Goal: Information Seeking & Learning: Compare options

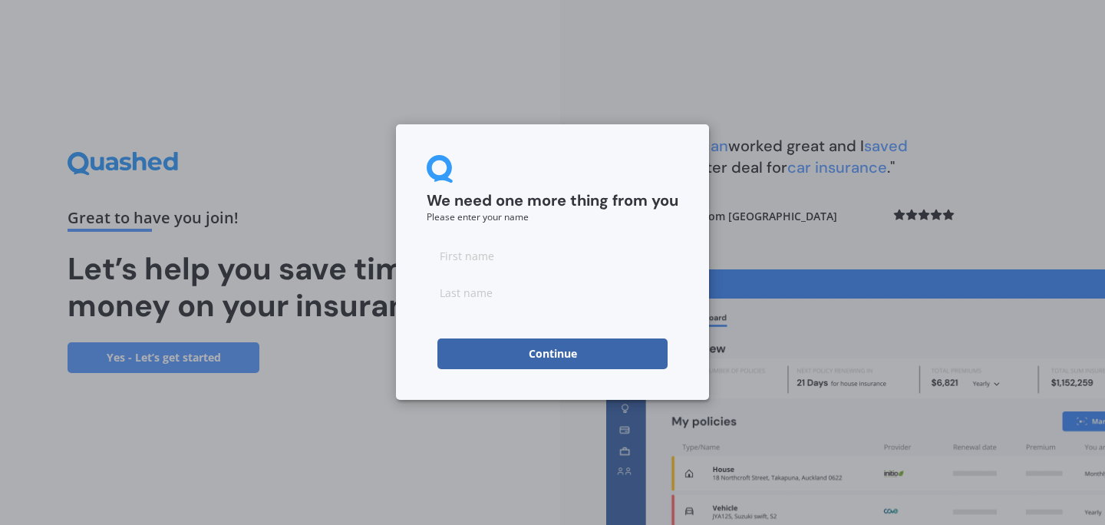
click at [463, 259] on input at bounding box center [553, 255] width 252 height 31
type input "[PERSON_NAME]"
click at [489, 298] on input at bounding box center [553, 292] width 252 height 31
type input "[PERSON_NAME]"
click at [531, 352] on button "Continue" at bounding box center [552, 353] width 230 height 31
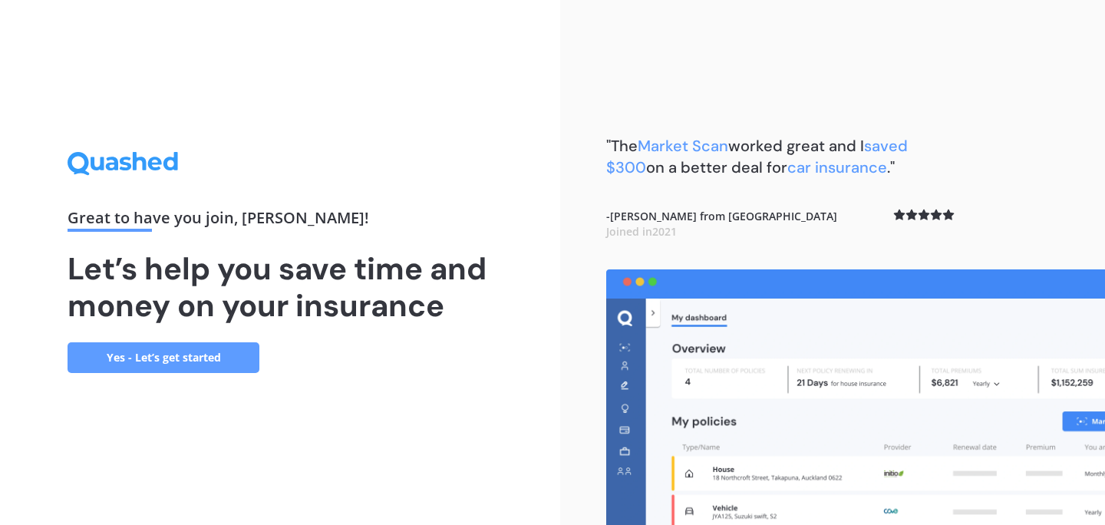
click at [205, 367] on link "Yes - Let’s get started" at bounding box center [164, 357] width 192 height 31
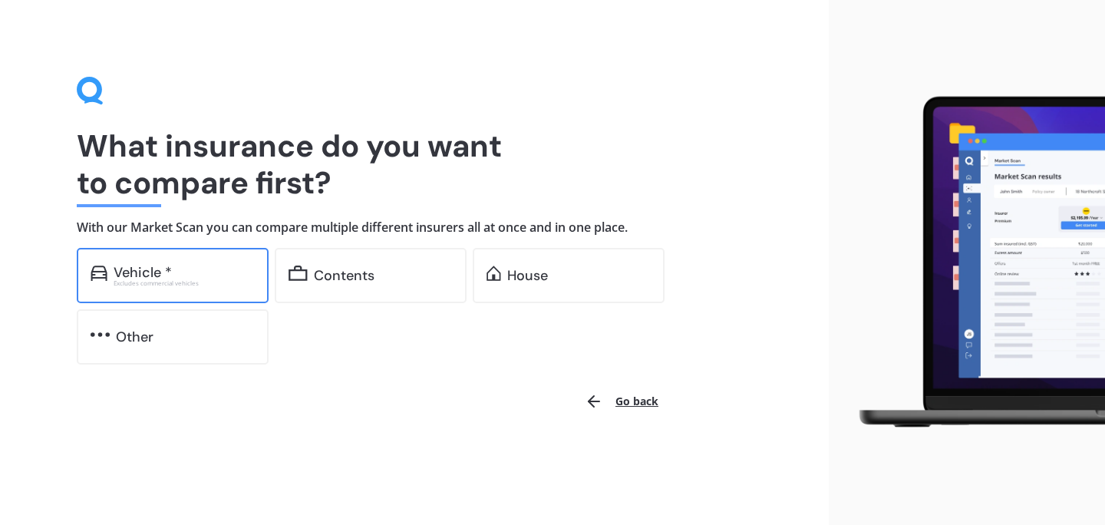
click at [229, 280] on div "Excludes commercial vehicles" at bounding box center [184, 283] width 141 height 6
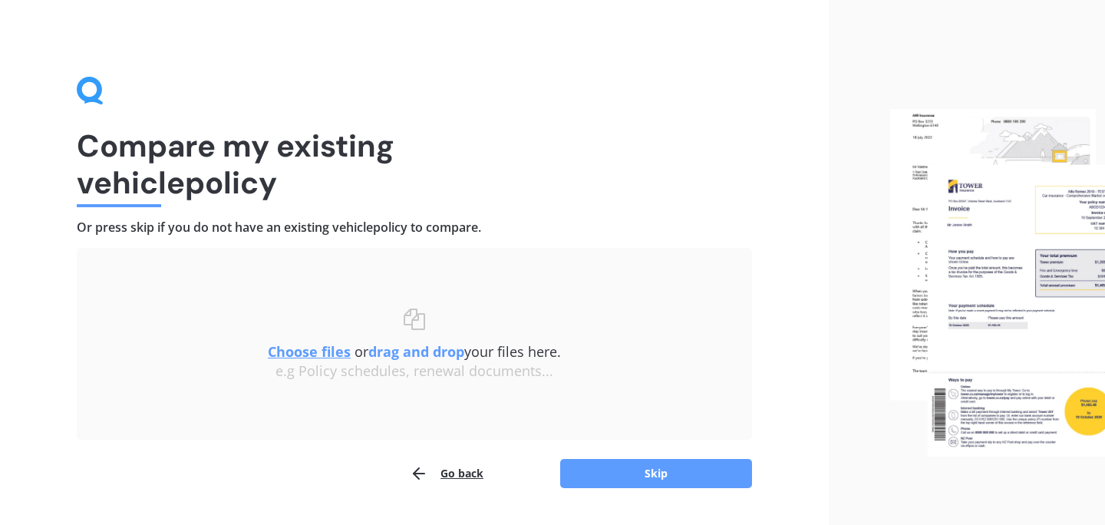
scroll to position [40, 0]
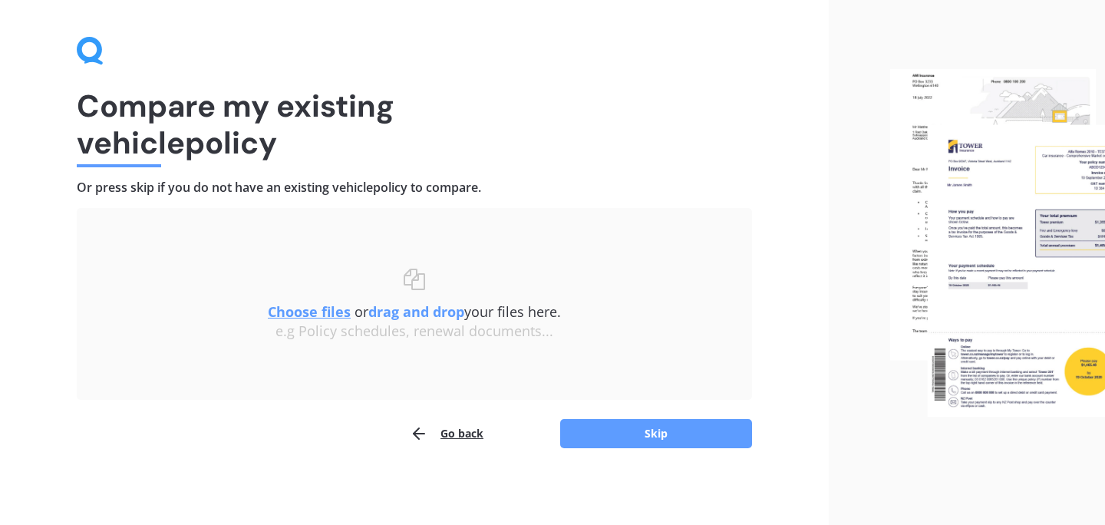
click at [473, 443] on button "Go back" at bounding box center [447, 433] width 74 height 31
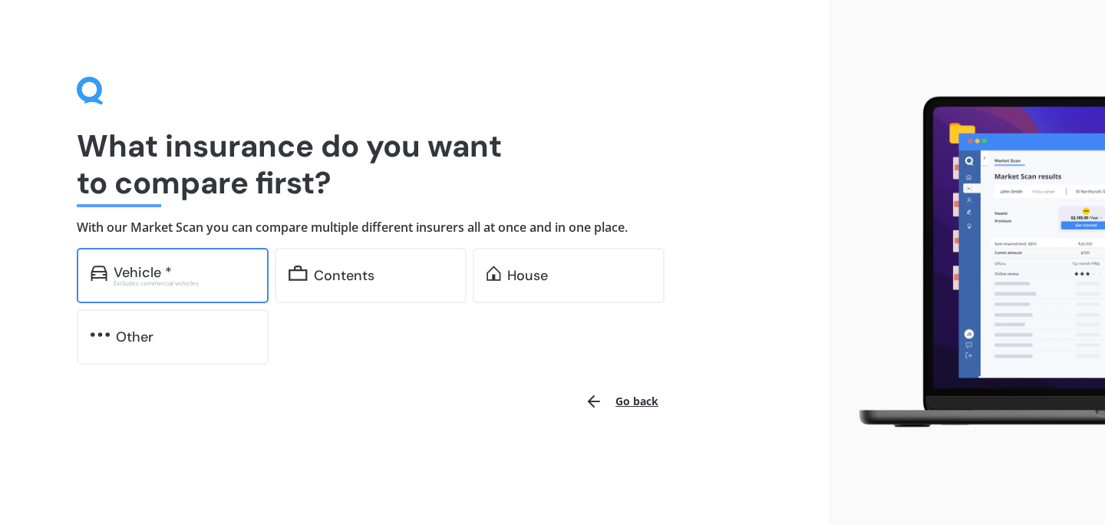
click at [210, 294] on div "Vehicle * Excludes commercial vehicles" at bounding box center [173, 275] width 192 height 55
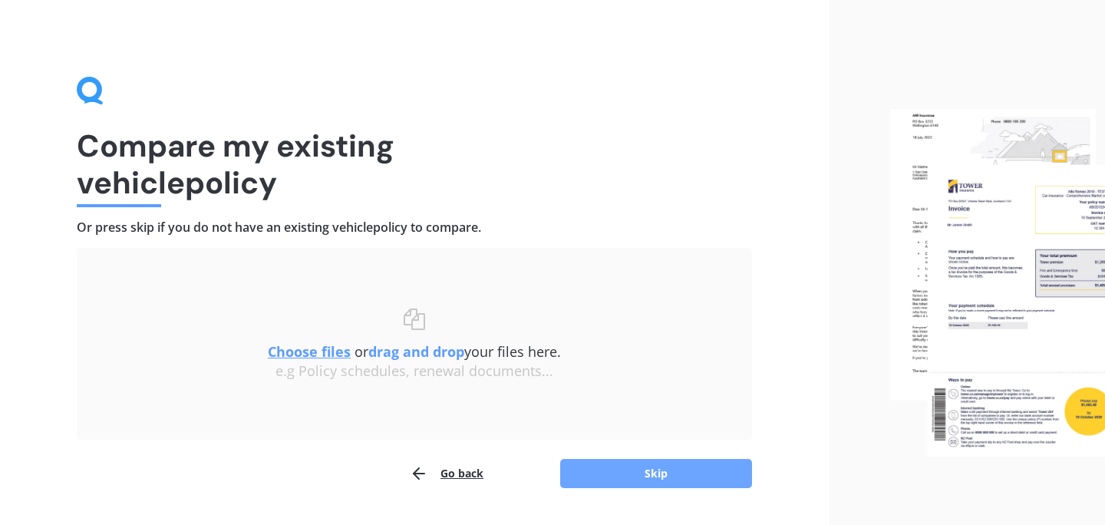
click at [657, 467] on button "Skip" at bounding box center [656, 473] width 192 height 29
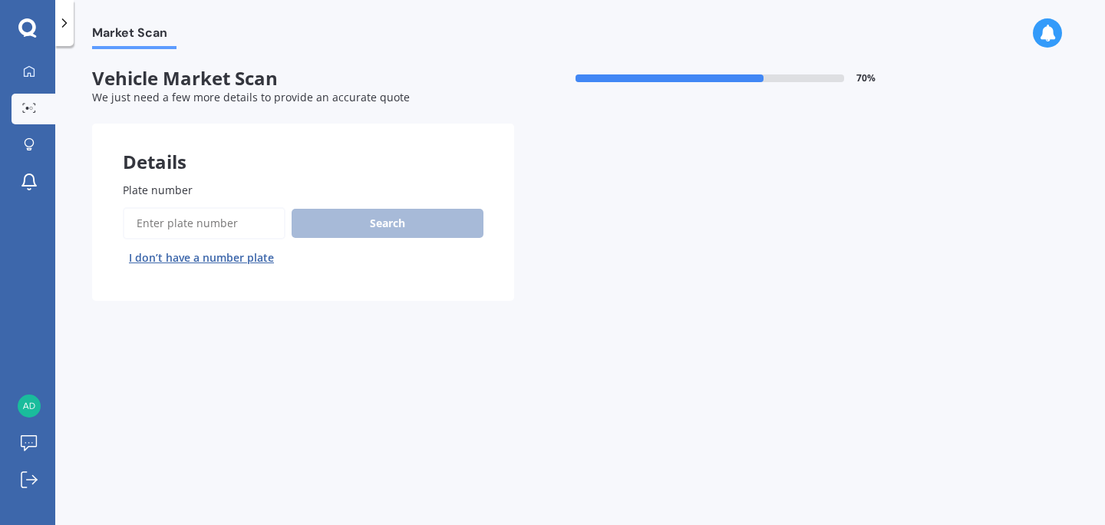
click at [199, 220] on input "Plate number" at bounding box center [204, 223] width 163 height 32
type input "shani4"
click at [348, 212] on button "Search" at bounding box center [388, 223] width 192 height 29
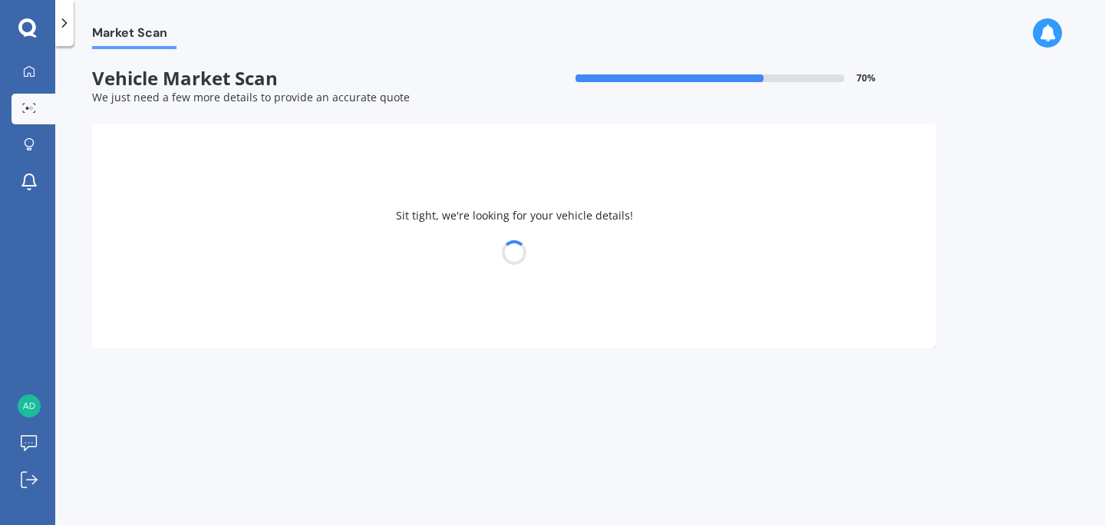
select select "KIA"
select select "SPORTAGE"
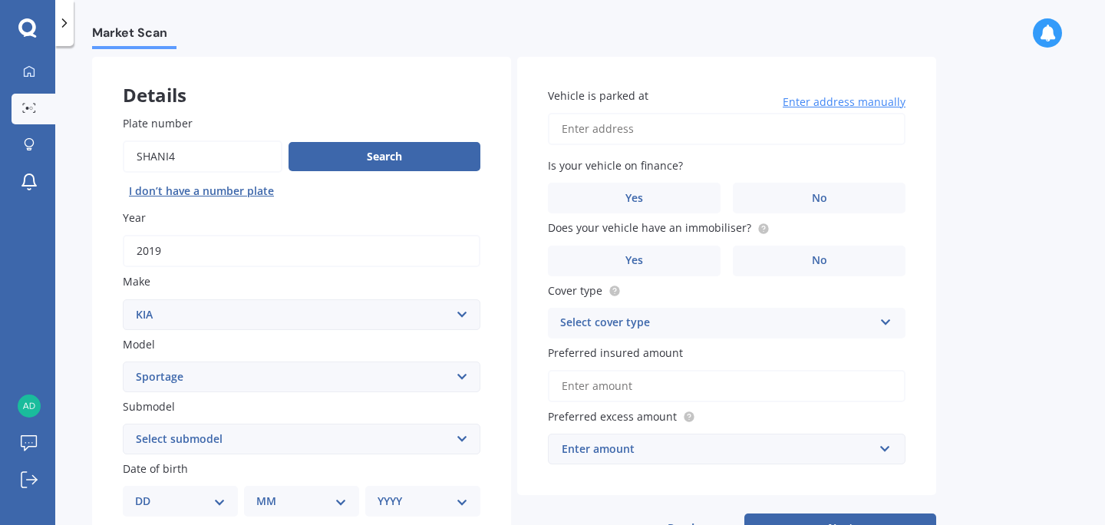
scroll to position [91, 0]
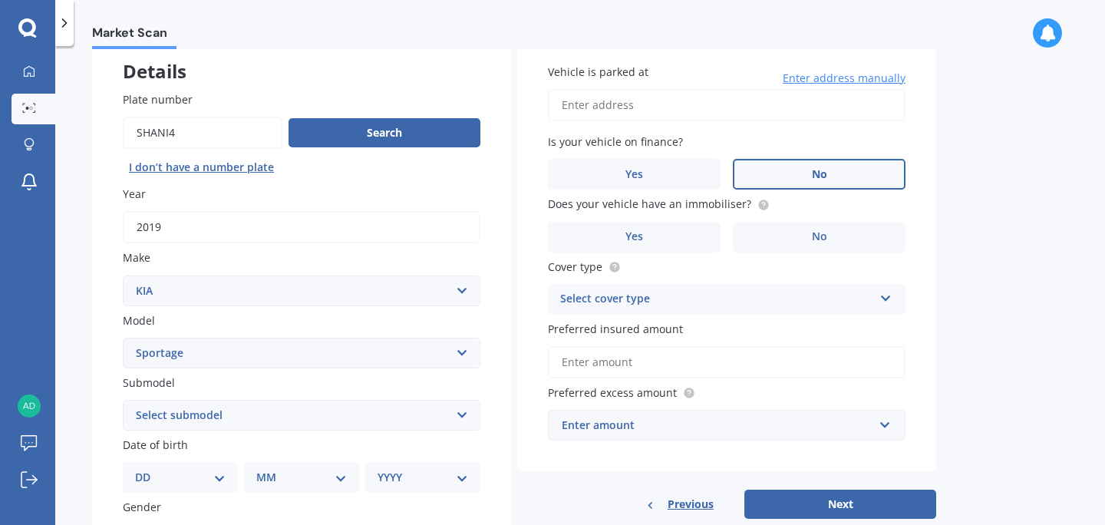
click at [802, 179] on label "No" at bounding box center [819, 174] width 173 height 31
click at [0, 0] on input "No" at bounding box center [0, 0] width 0 height 0
click at [722, 112] on input "Vehicle is parked at" at bounding box center [726, 105] width 357 height 32
type input "[STREET_ADDRESS]"
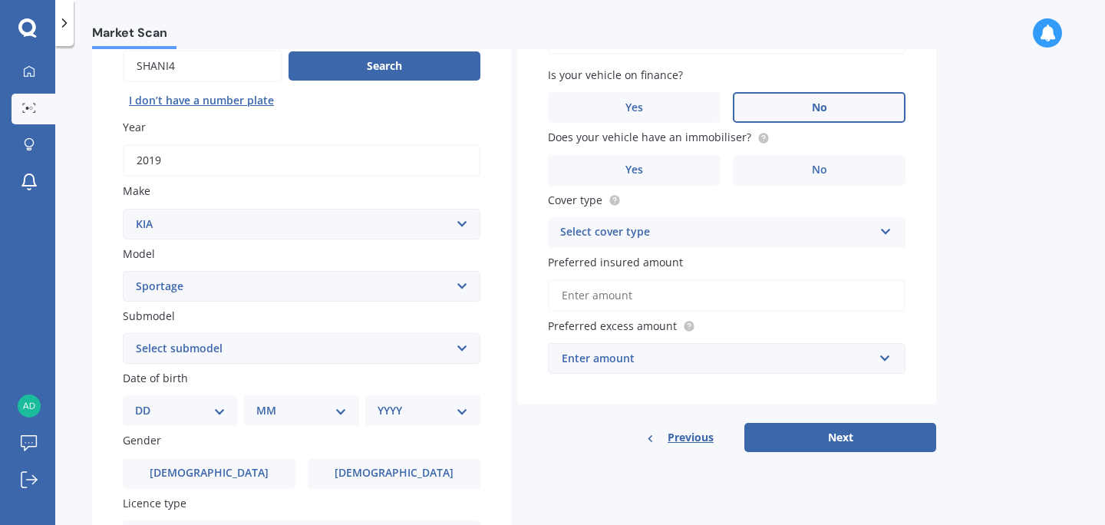
scroll to position [163, 0]
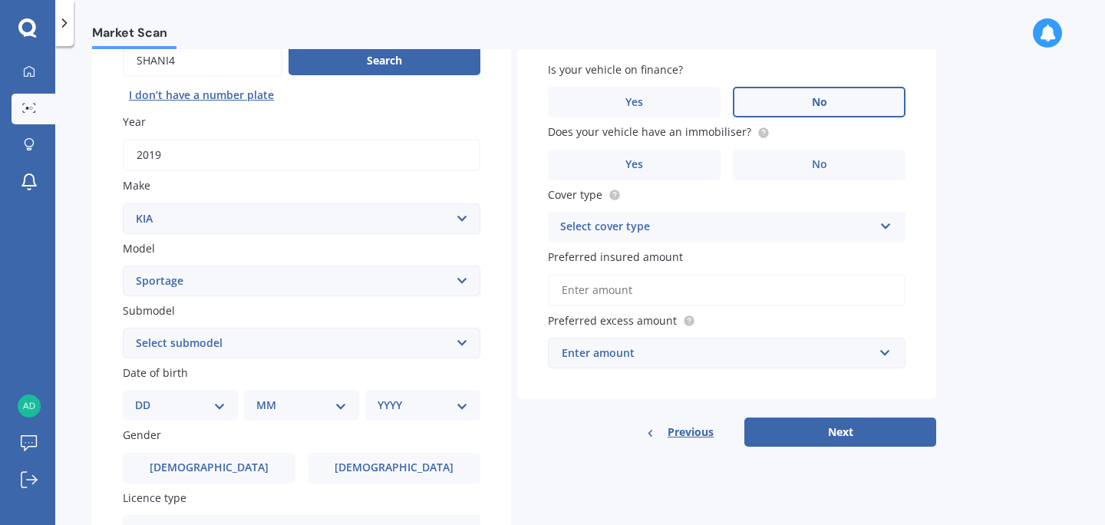
click at [710, 225] on div "Select cover type" at bounding box center [716, 227] width 313 height 18
click at [713, 253] on div "Comprehensive" at bounding box center [727, 257] width 356 height 28
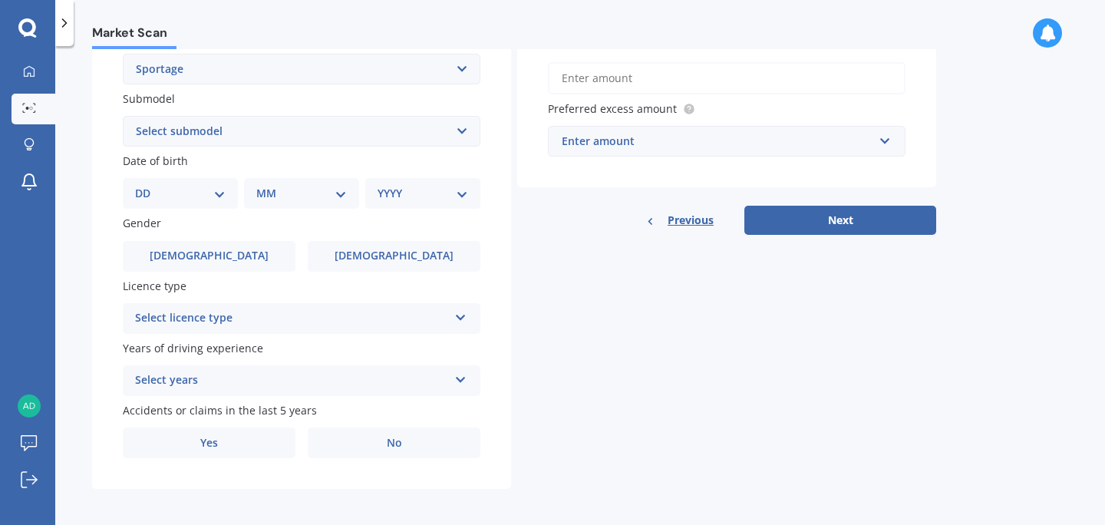
scroll to position [382, 0]
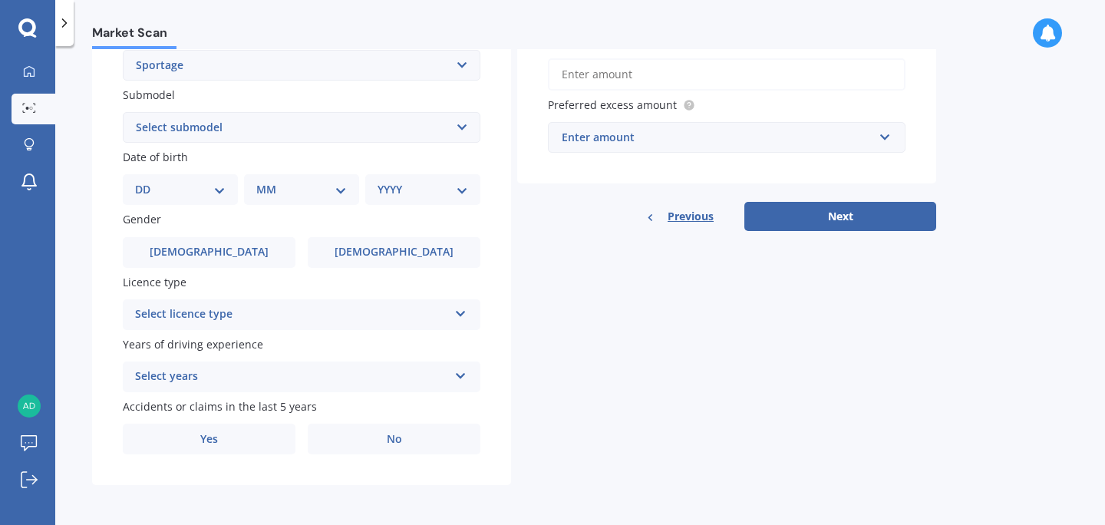
click at [231, 187] on div "DD 01 02 03 04 05 06 07 08 09 10 11 12 13 14 15 16 17 18 19 20 21 22 23 24 25 2…" at bounding box center [180, 189] width 115 height 31
click at [201, 190] on select "DD 01 02 03 04 05 06 07 08 09 10 11 12 13 14 15 16 17 18 19 20 21 22 23 24 25 2…" at bounding box center [180, 189] width 91 height 17
select select "06"
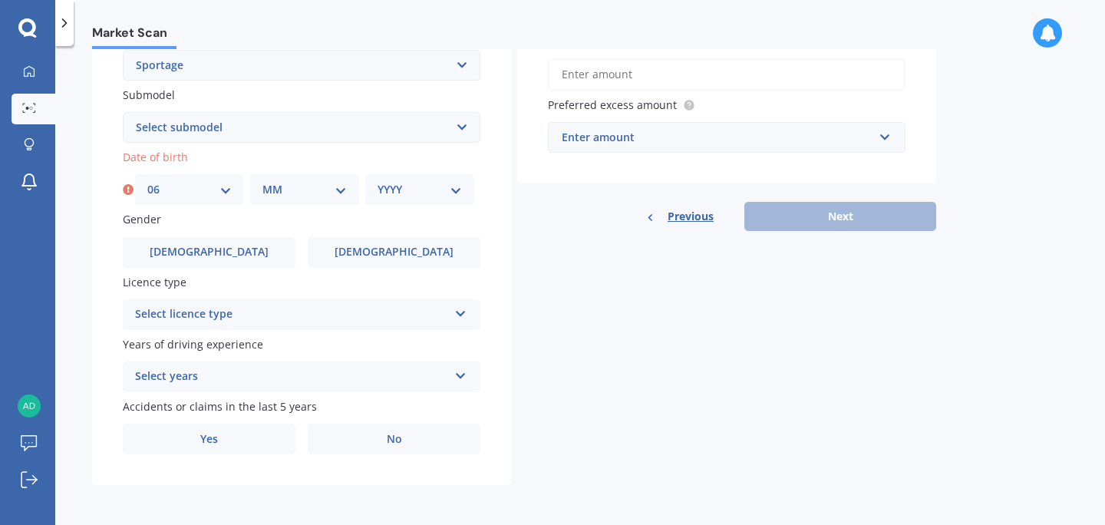
click at [310, 196] on select "MM 01 02 03 04 05 06 07 08 09 10 11 12" at bounding box center [304, 189] width 84 height 17
select select "11"
click at [440, 196] on div "YYYY 2025 2024 2023 2022 2021 2020 2019 2018 2017 2016 2015 2014 2013 2012 2011…" at bounding box center [419, 189] width 109 height 31
click at [441, 191] on select "YYYY 2025 2024 2023 2022 2021 2020 2019 2018 2017 2016 2015 2014 2013 2012 2011…" at bounding box center [419, 189] width 84 height 17
select select "1995"
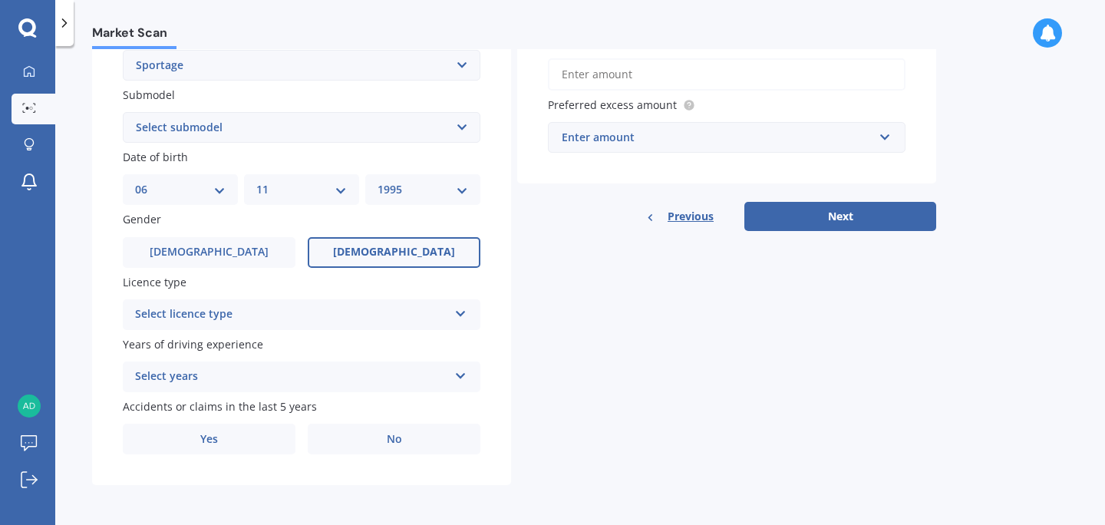
click at [410, 257] on span "[DEMOGRAPHIC_DATA]" at bounding box center [394, 251] width 122 height 13
click at [0, 0] on input "[DEMOGRAPHIC_DATA]" at bounding box center [0, 0] width 0 height 0
click at [332, 308] on div "Select licence type" at bounding box center [291, 314] width 313 height 18
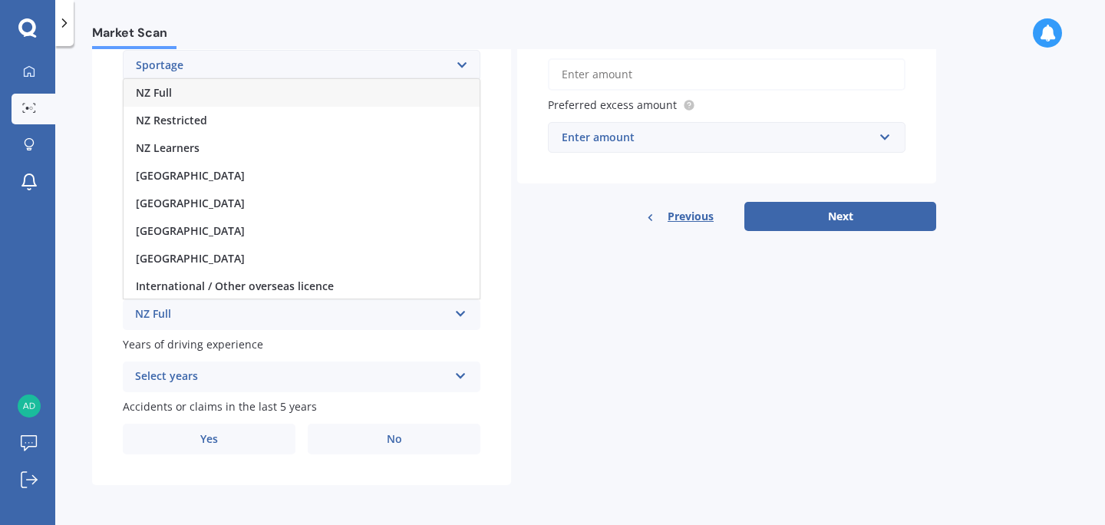
click at [316, 95] on div "NZ Full" at bounding box center [302, 93] width 356 height 28
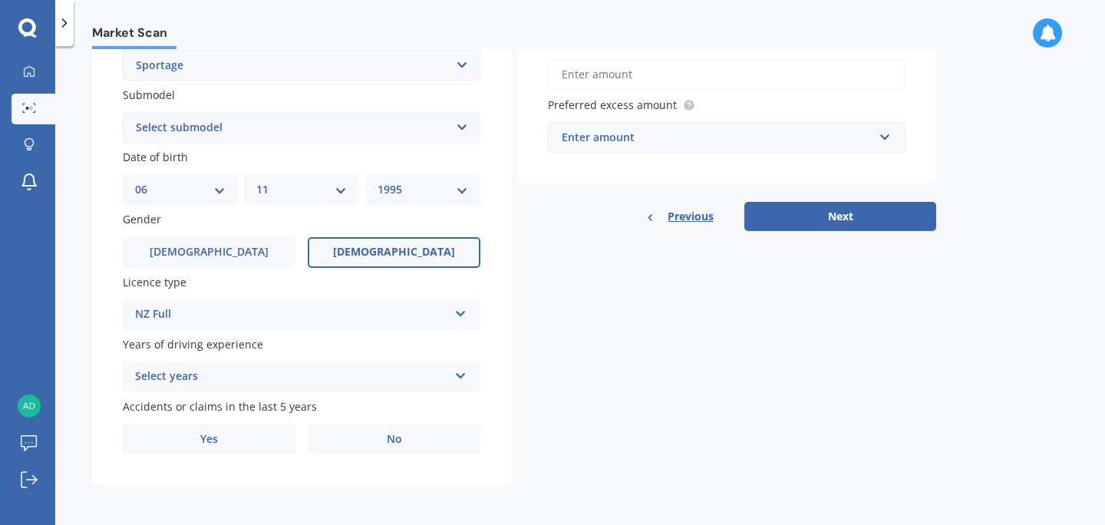
click at [241, 376] on div "Select years" at bounding box center [291, 376] width 313 height 18
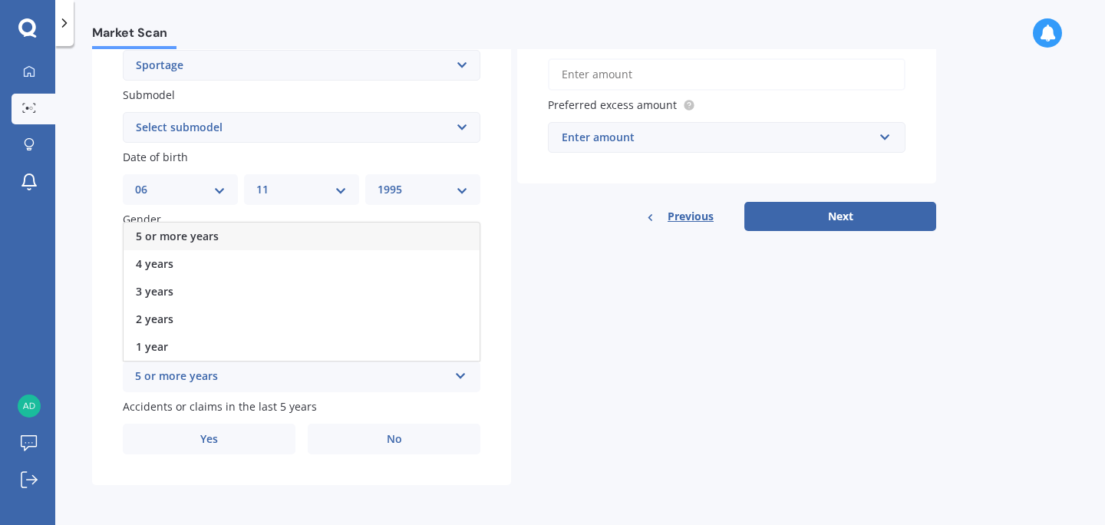
click at [290, 232] on div "5 or more years" at bounding box center [302, 236] width 356 height 28
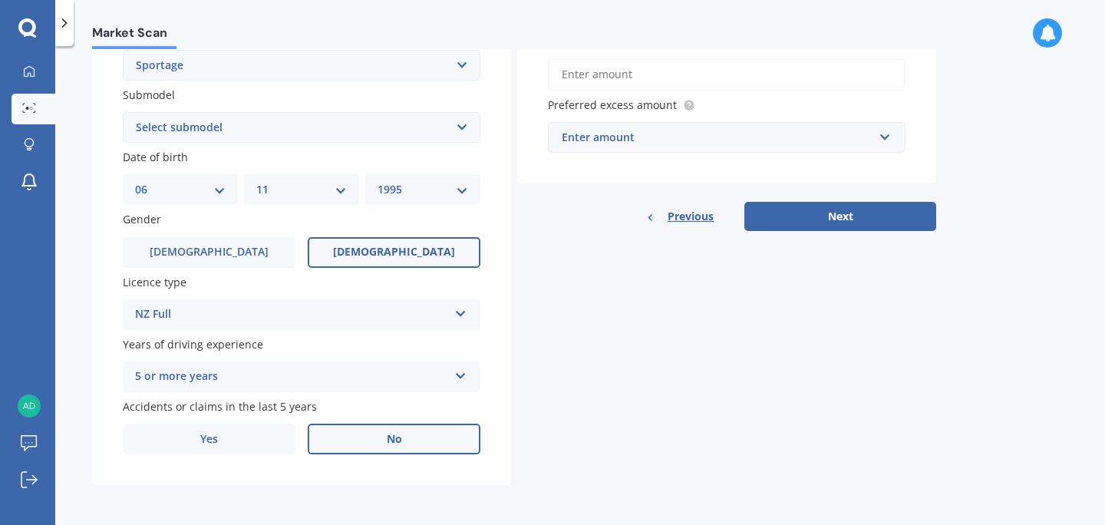
click at [348, 450] on label "No" at bounding box center [394, 438] width 173 height 31
click at [0, 0] on input "No" at bounding box center [0, 0] width 0 height 0
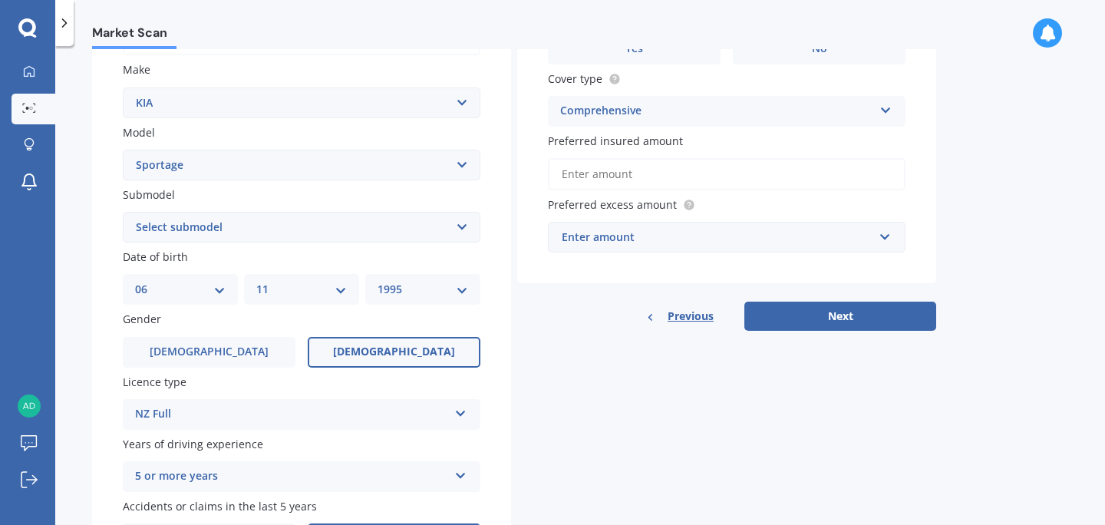
scroll to position [270, 0]
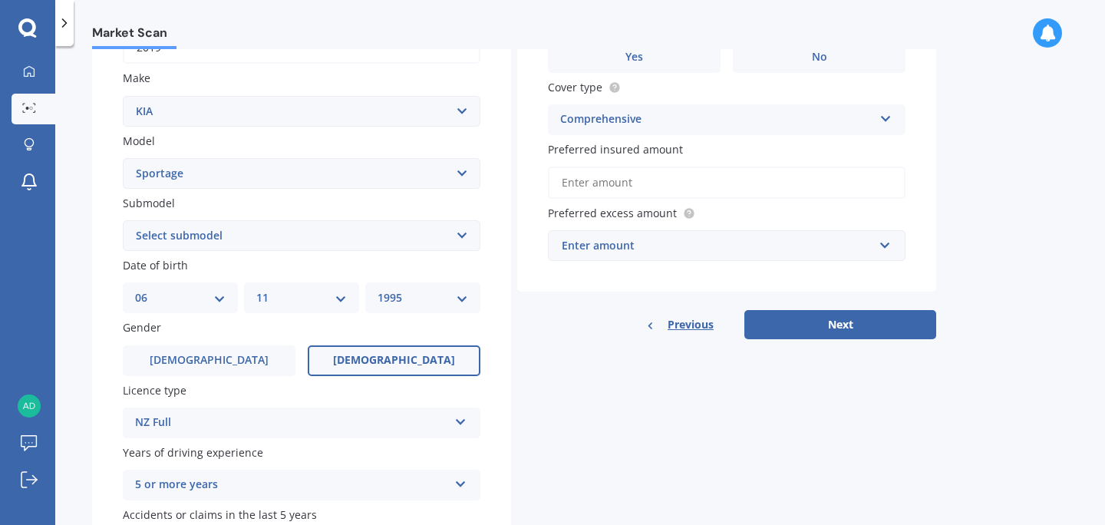
click at [429, 240] on select "Select submodel (All other) 2.0 4WD Petrol 2.0 EX Diesel 2.0 LX Diesel 2.4 EX A…" at bounding box center [301, 235] width 357 height 31
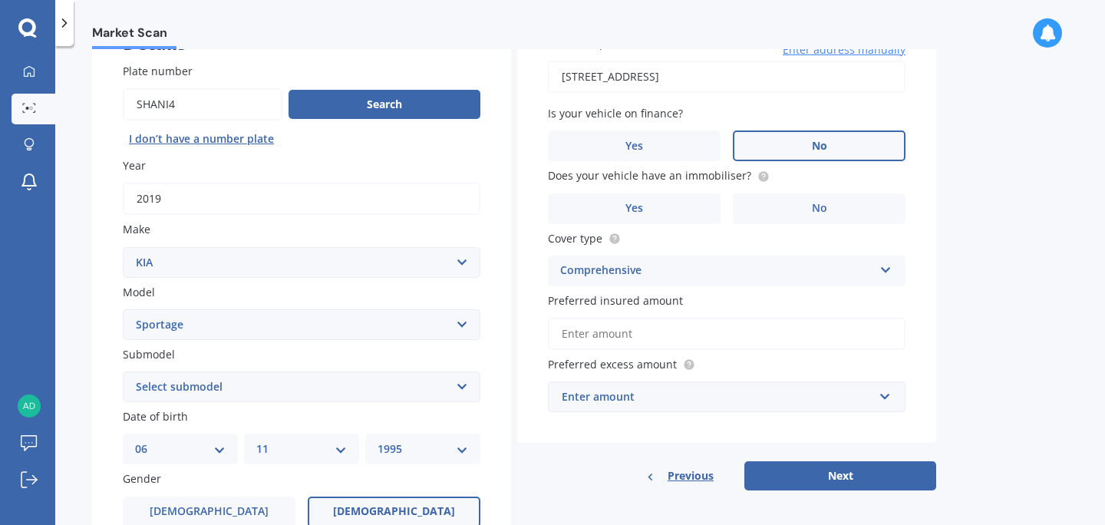
scroll to position [136, 0]
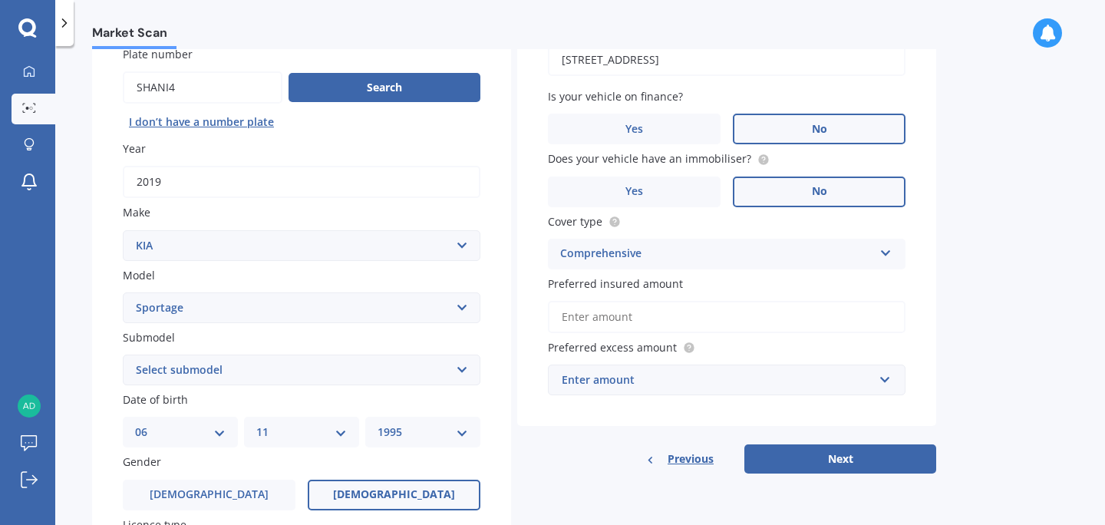
click at [762, 190] on label "No" at bounding box center [819, 191] width 173 height 31
click at [0, 0] on input "No" at bounding box center [0, 0] width 0 height 0
click at [762, 311] on input "Preferred insured amount" at bounding box center [726, 317] width 357 height 32
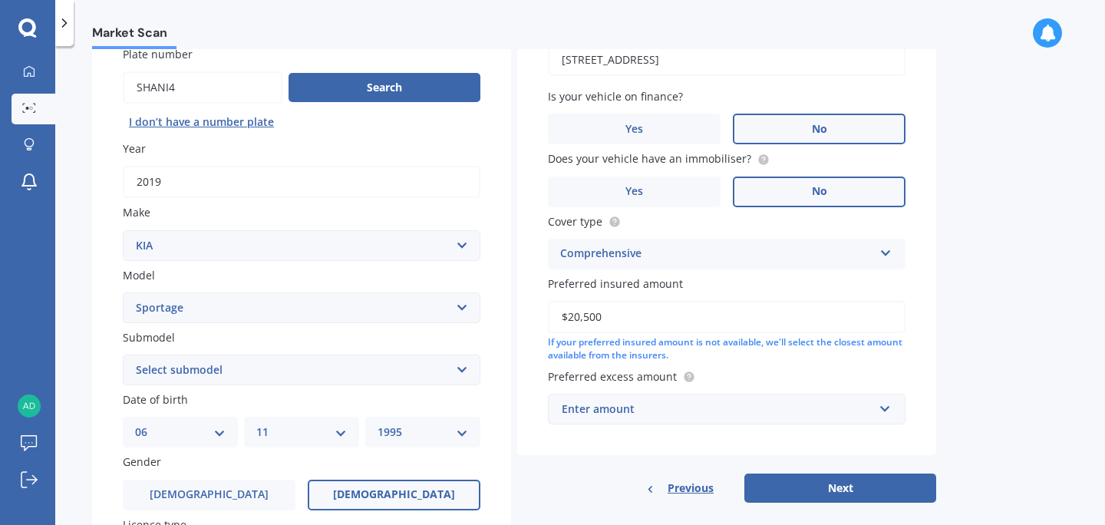
type input "$20,500"
click at [720, 407] on div "Enter amount" at bounding box center [717, 408] width 311 height 17
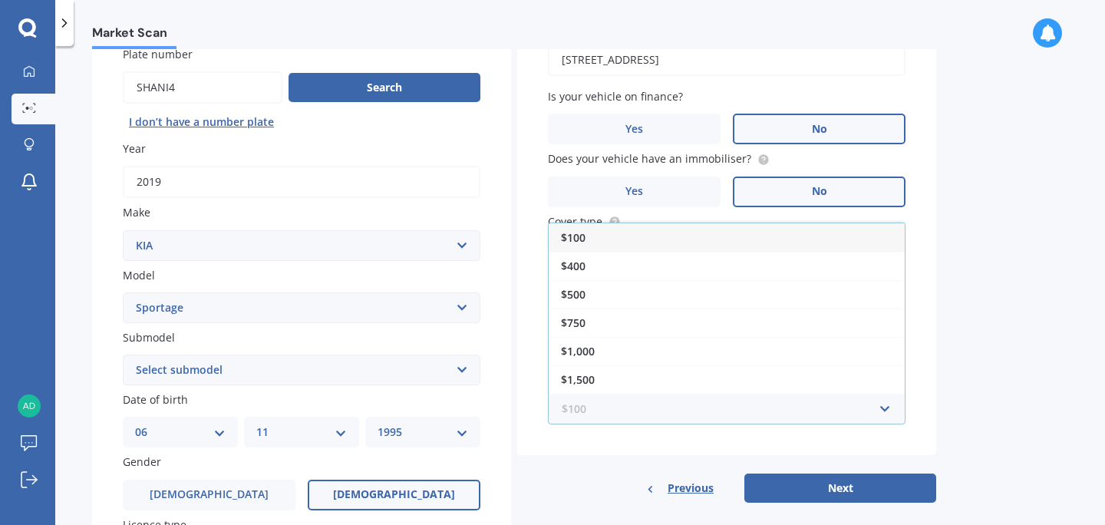
type input "2"
click at [644, 295] on div "$500" at bounding box center [727, 294] width 356 height 28
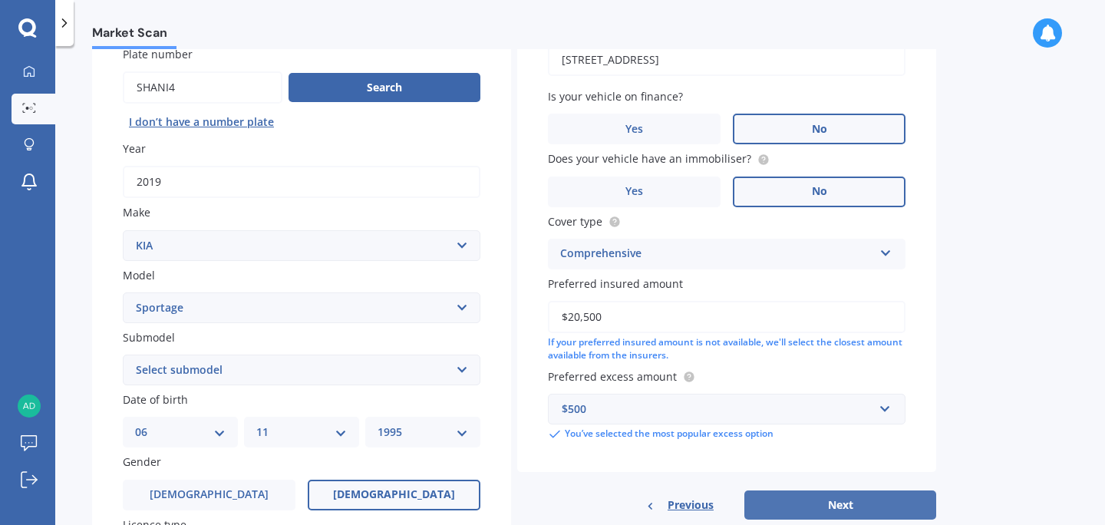
click at [826, 507] on button "Next" at bounding box center [840, 504] width 192 height 29
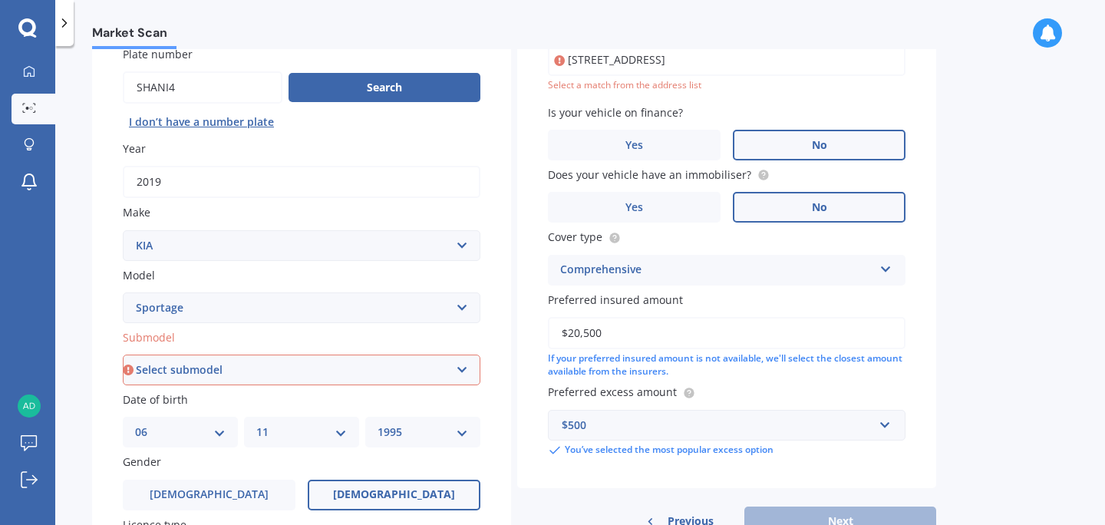
click at [423, 382] on select "Select submodel (All other) 2.0 4WD Petrol 2.0 EX Diesel 2.0 LX Diesel 2.4 EX A…" at bounding box center [301, 369] width 357 height 31
select select "(ALL OTHER)"
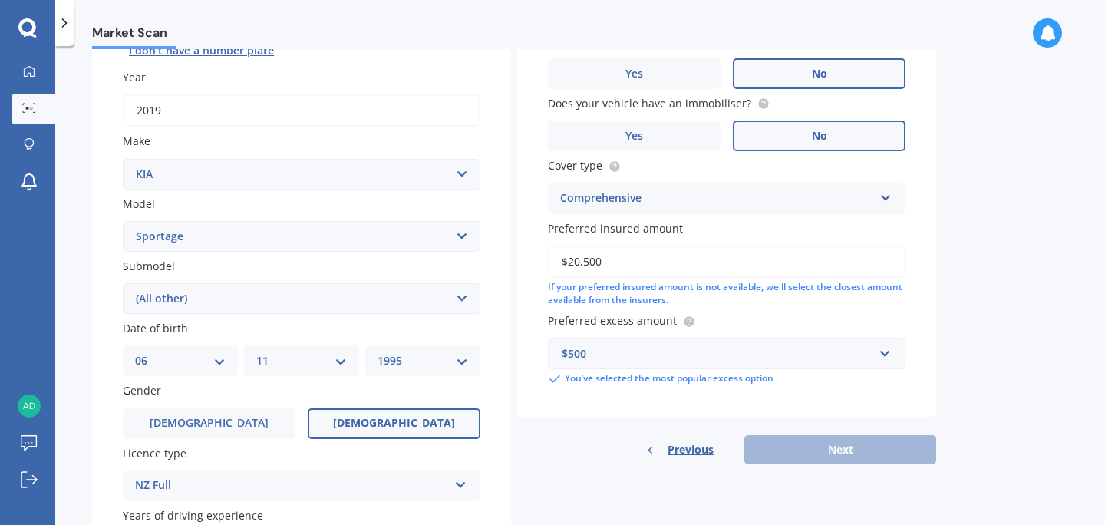
scroll to position [236, 0]
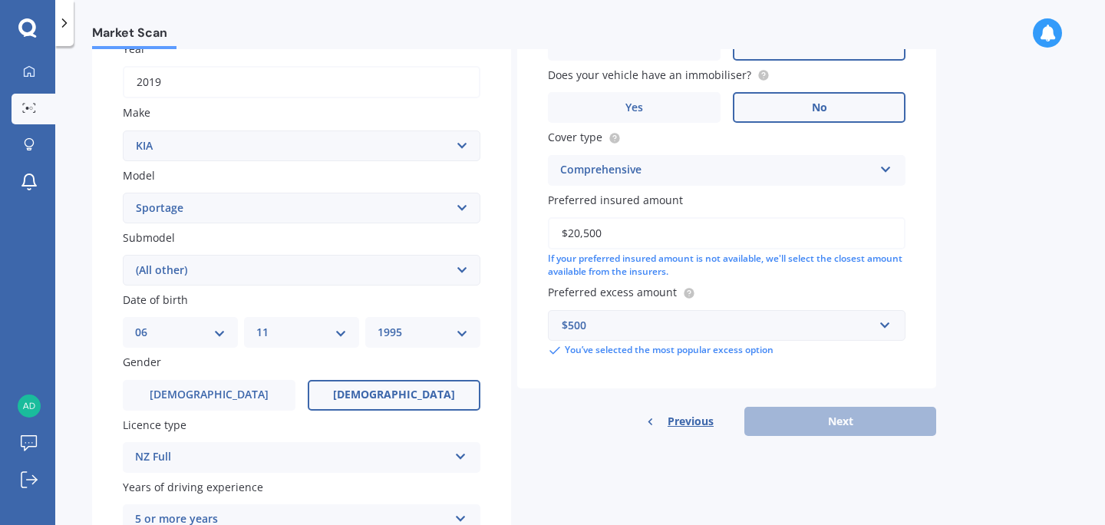
click at [769, 432] on div "Previous Next" at bounding box center [726, 421] width 419 height 29
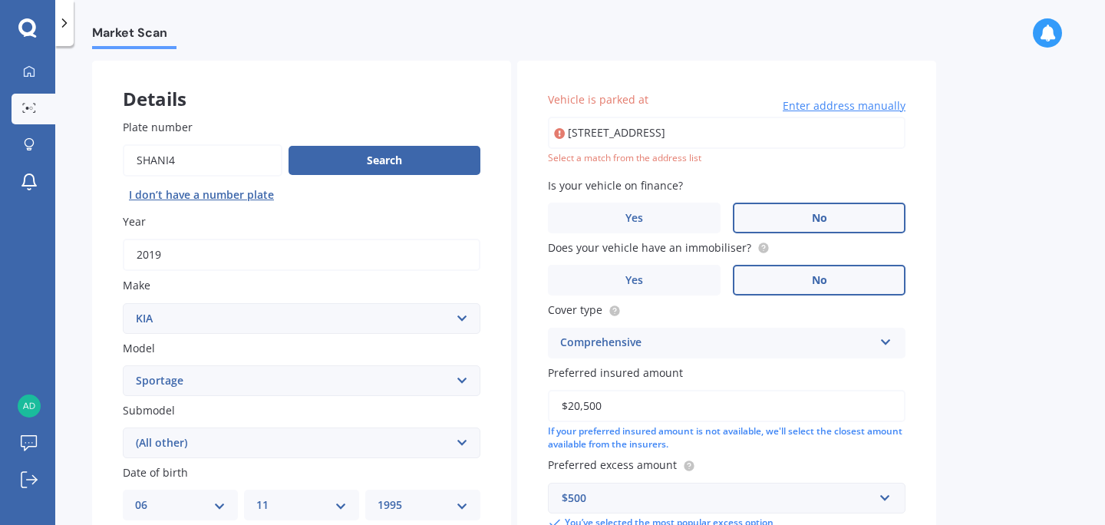
scroll to position [0, 0]
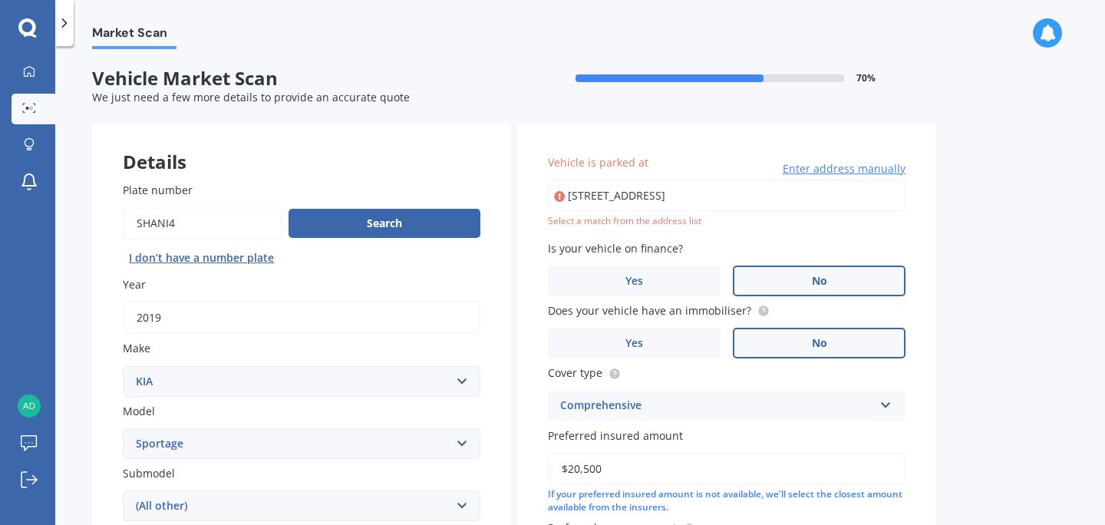
click at [700, 188] on input "[STREET_ADDRESS]" at bounding box center [726, 196] width 357 height 32
drag, startPoint x: 786, startPoint y: 196, endPoint x: 693, endPoint y: 195, distance: 92.1
click at [693, 195] on input "[STREET_ADDRESS]" at bounding box center [726, 196] width 357 height 32
type input "[STREET_ADDRESS]"
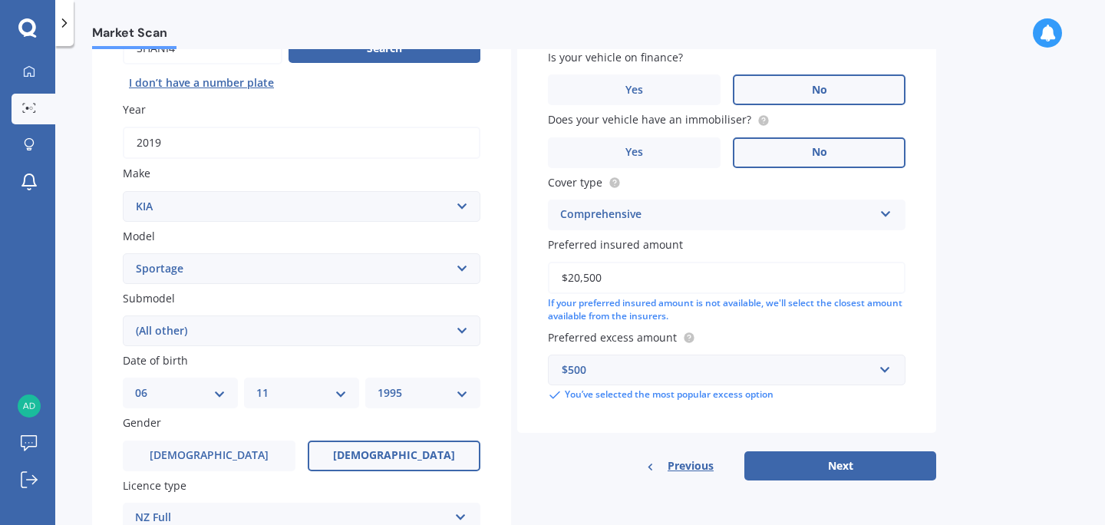
scroll to position [179, 0]
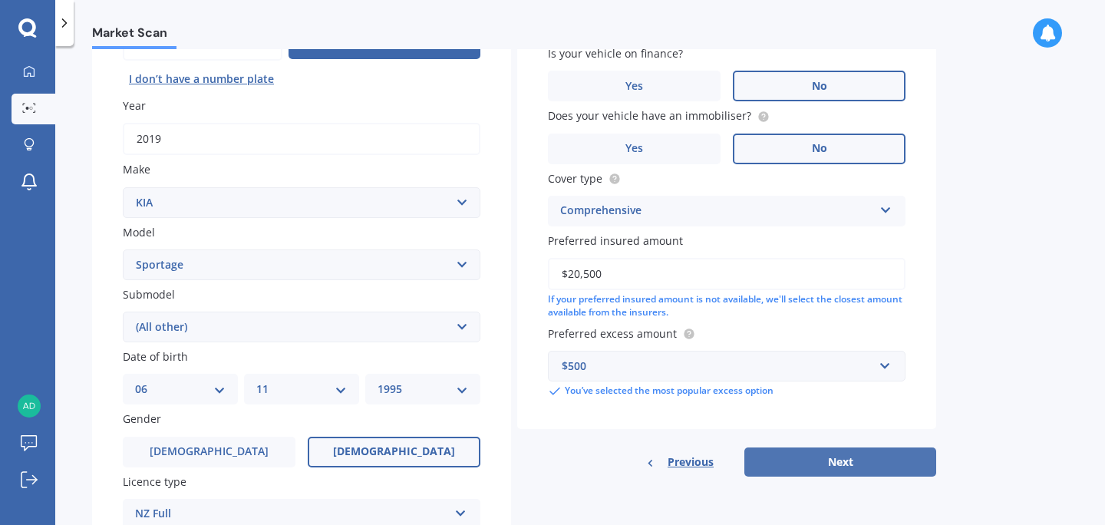
click at [815, 460] on button "Next" at bounding box center [840, 461] width 192 height 29
select select "06"
select select "11"
select select "1995"
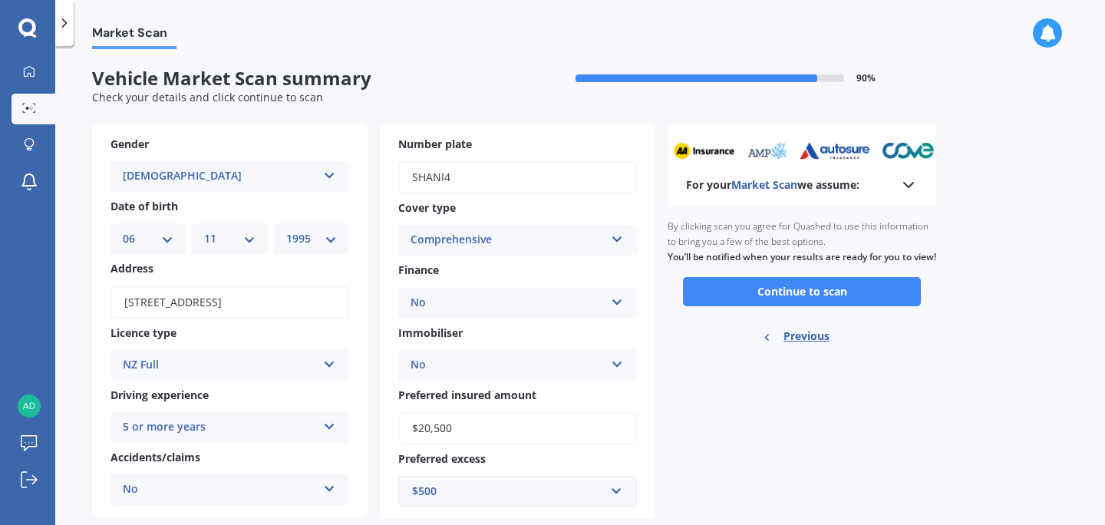
scroll to position [36, 0]
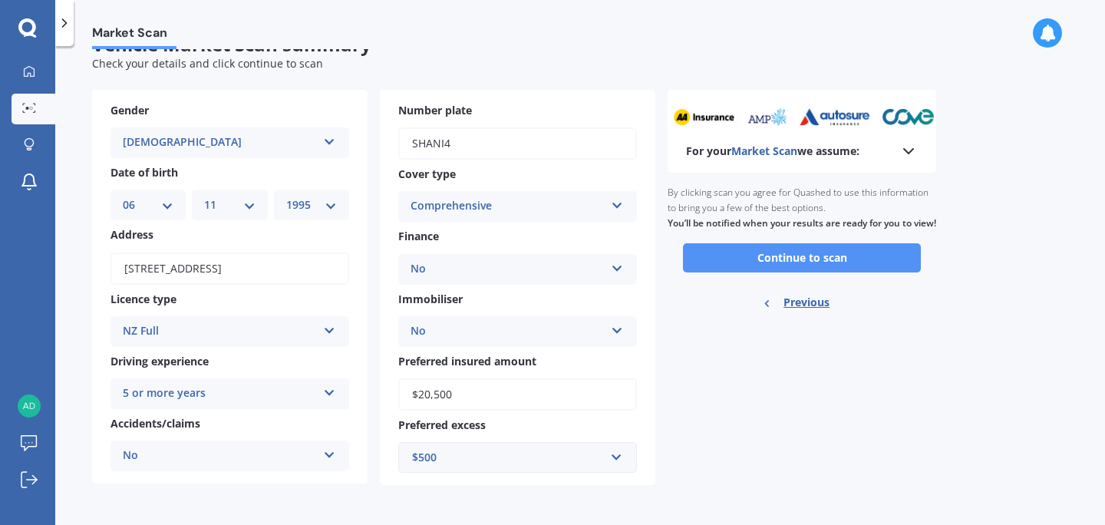
click at [813, 260] on button "Continue to scan" at bounding box center [802, 257] width 238 height 29
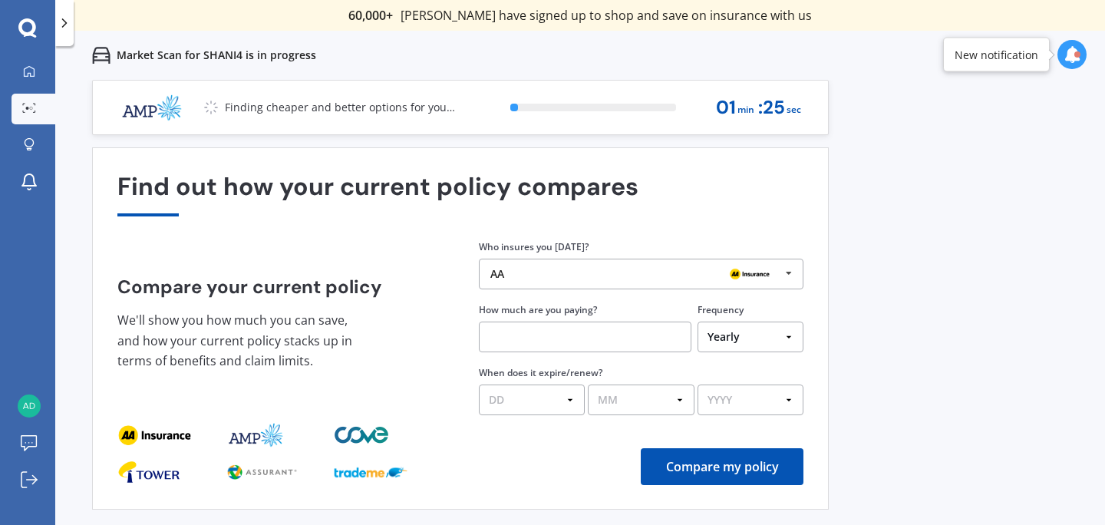
click at [790, 268] on icon at bounding box center [788, 273] width 23 height 28
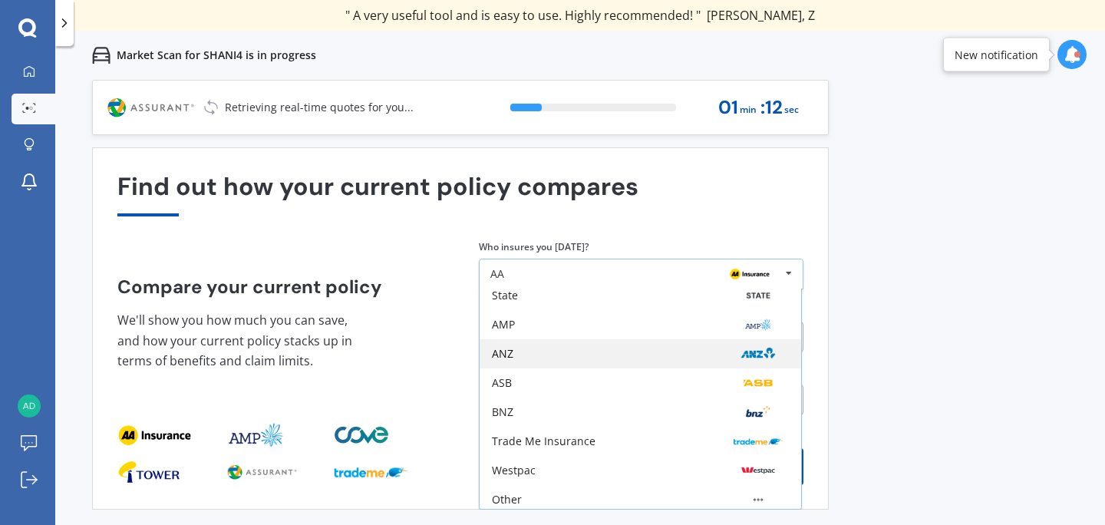
scroll to position [100, 0]
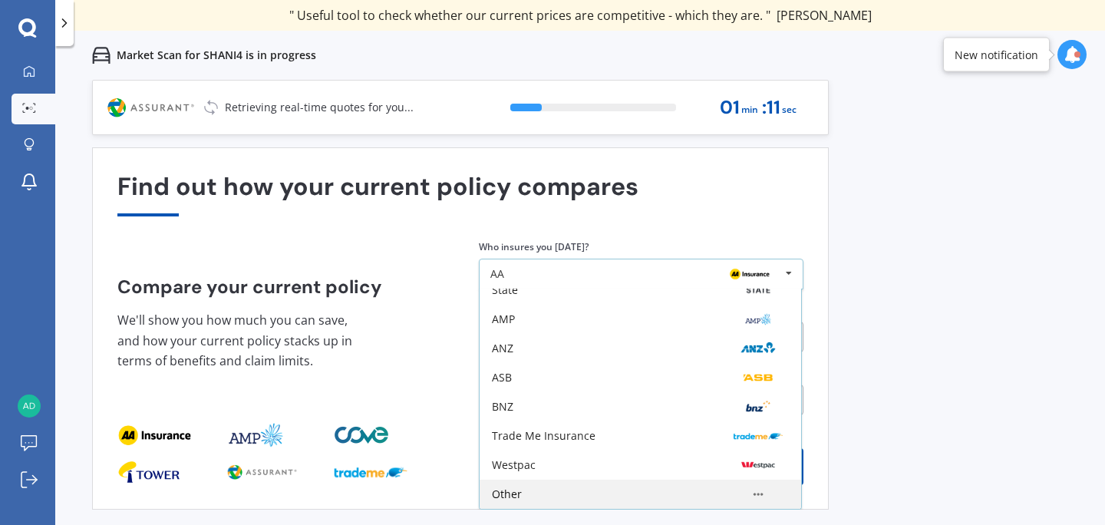
click at [692, 492] on div "Other" at bounding box center [640, 494] width 297 height 12
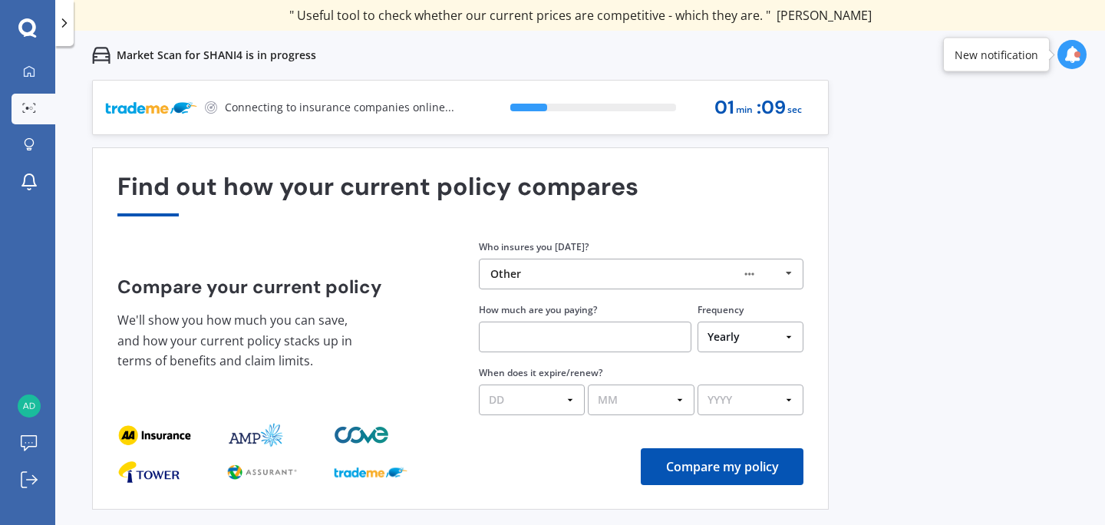
click at [650, 344] on input "text" at bounding box center [585, 336] width 212 height 31
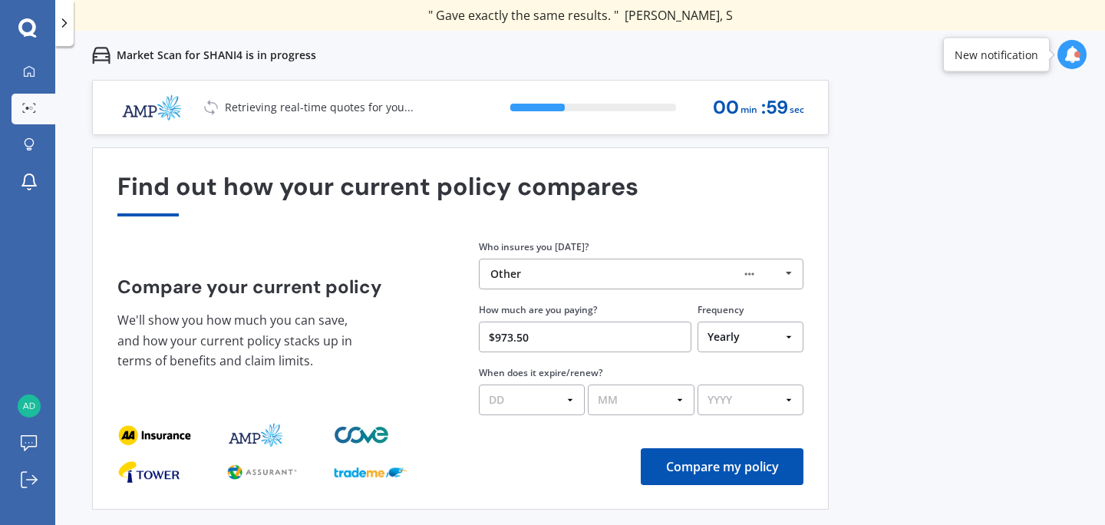
type input "$973.50"
click at [714, 328] on select "Yearly Six-Monthly Quarterly Monthly Fortnightly Weekly One-Off" at bounding box center [750, 336] width 106 height 31
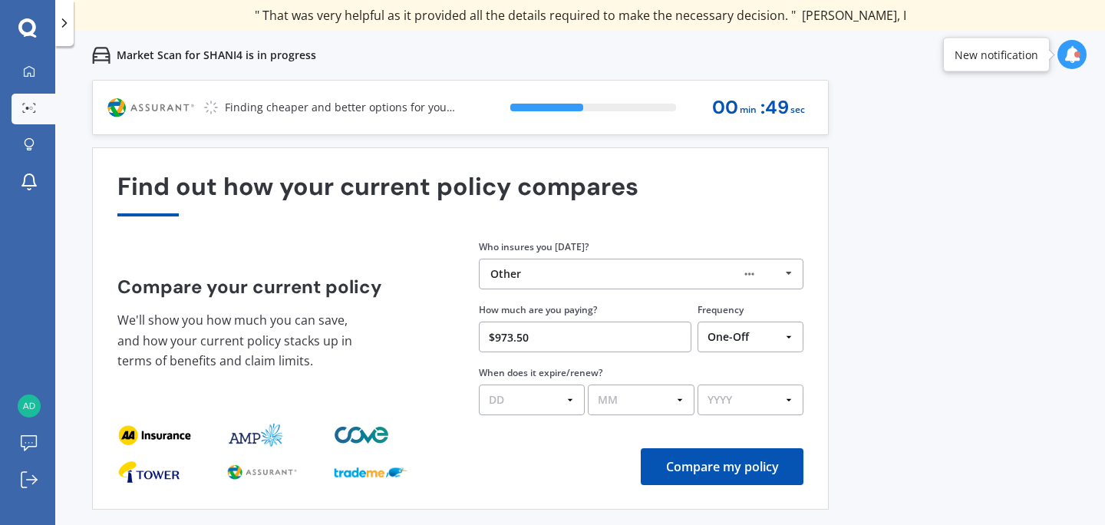
click at [743, 331] on select "Yearly Six-Monthly Quarterly Monthly Fortnightly Weekly One-Off" at bounding box center [750, 336] width 106 height 31
select select "Quarterly"
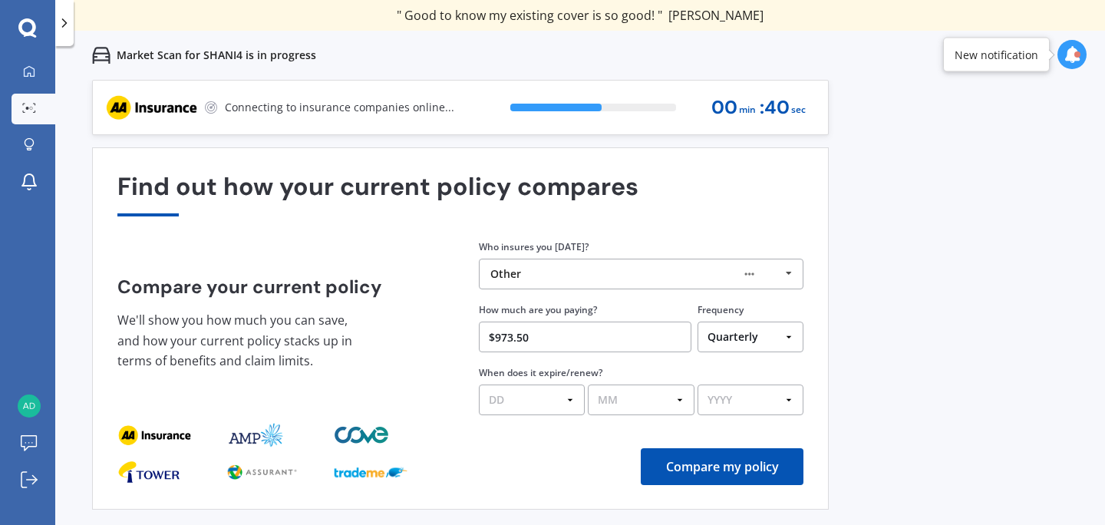
click at [568, 390] on select "DD 01 02 03 04 05 06 07 08 09 10 11 12 13 14 15 16 17 18 19 20 21 22 23 24 25 2…" at bounding box center [532, 399] width 106 height 31
select select "10"
click at [634, 404] on select "MM 01 02 03 04 05 06 07 08 09 10 11 12" at bounding box center [641, 399] width 106 height 31
select select "10"
click at [741, 404] on select "YYYY 2026 2025 2024" at bounding box center [750, 399] width 106 height 31
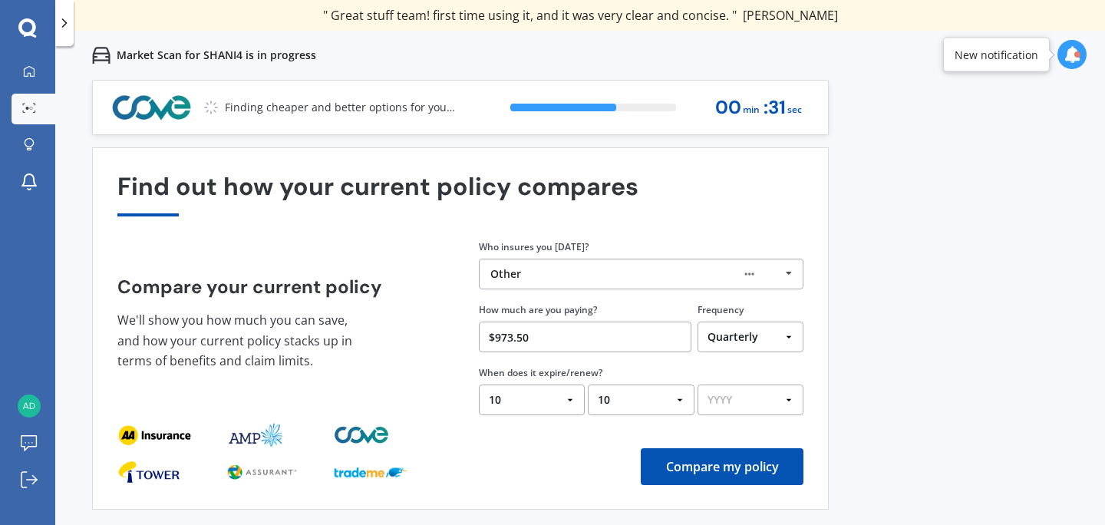
select select "2025"
click at [733, 471] on button "Compare my policy" at bounding box center [722, 466] width 163 height 37
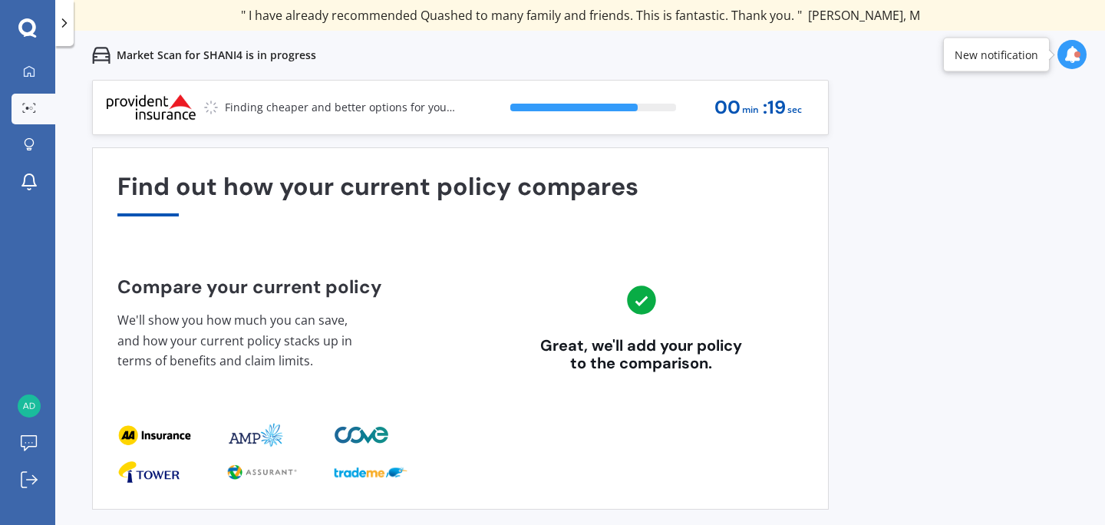
click at [1003, 64] on div "New notification" at bounding box center [996, 55] width 107 height 35
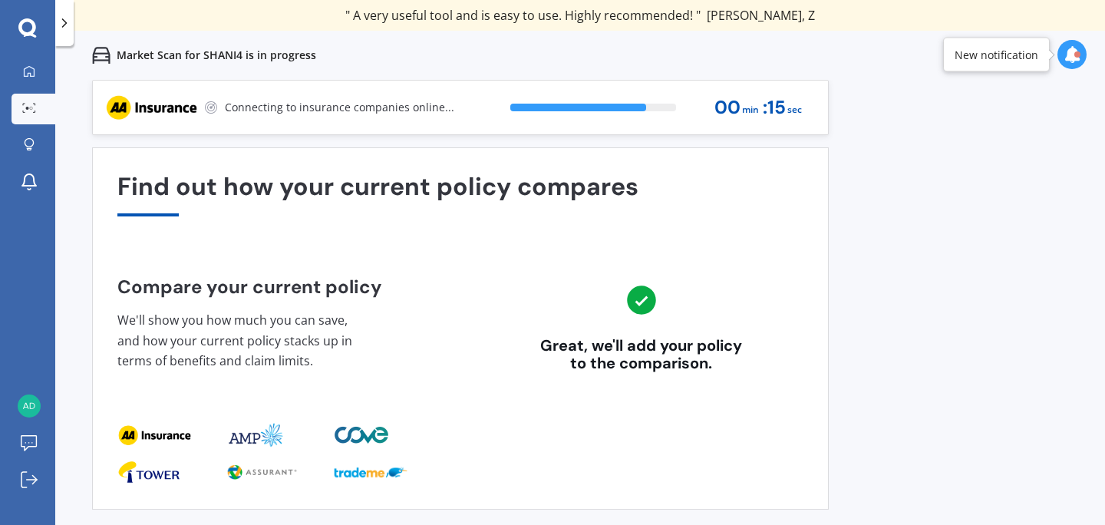
click at [1069, 58] on icon at bounding box center [1071, 54] width 17 height 17
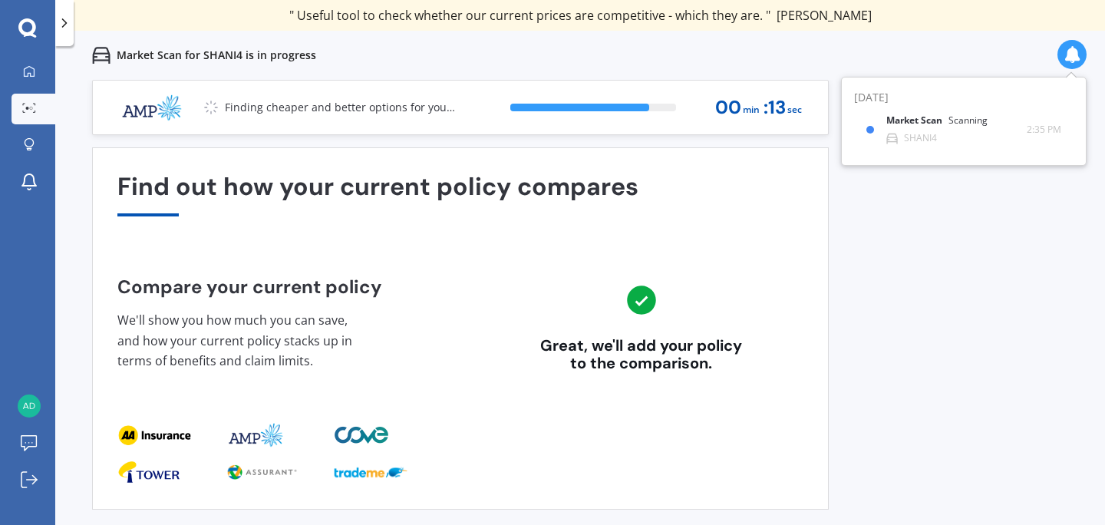
click at [963, 252] on div "Previous 60,000+ Kiwis have signed up to shop and save on insurance with us " H…" at bounding box center [579, 342] width 1049 height 525
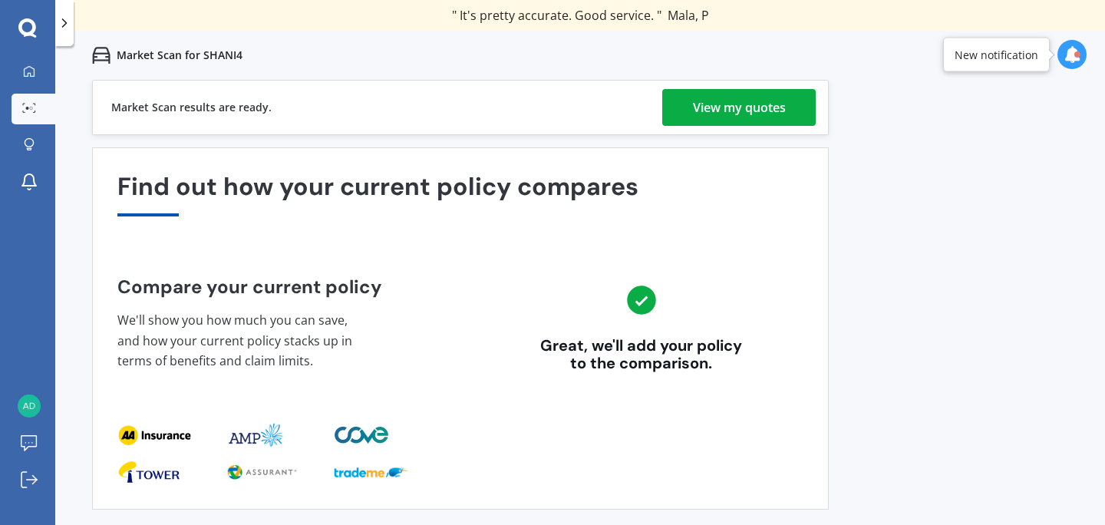
click at [764, 112] on div "View my quotes" at bounding box center [739, 107] width 93 height 37
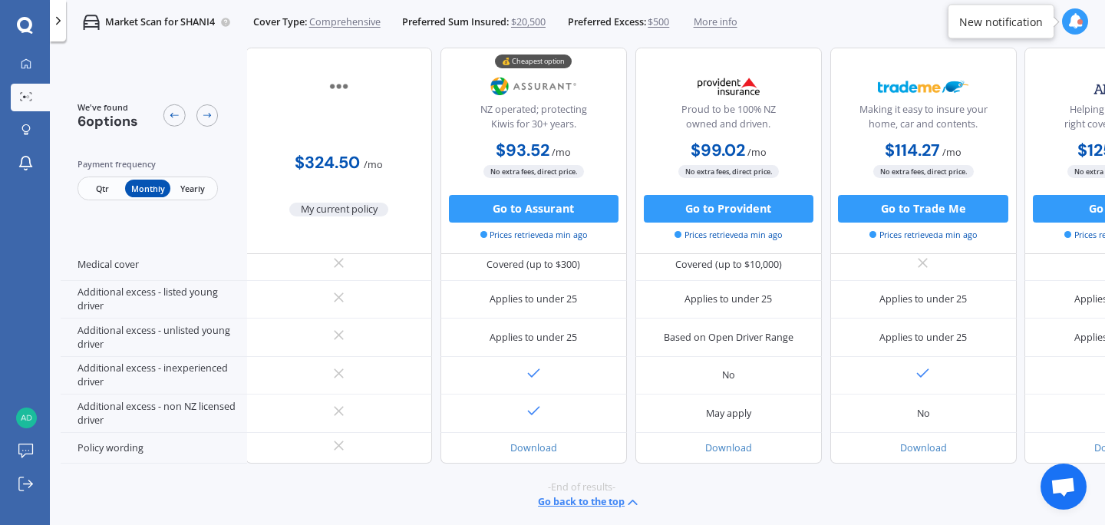
scroll to position [0, 2]
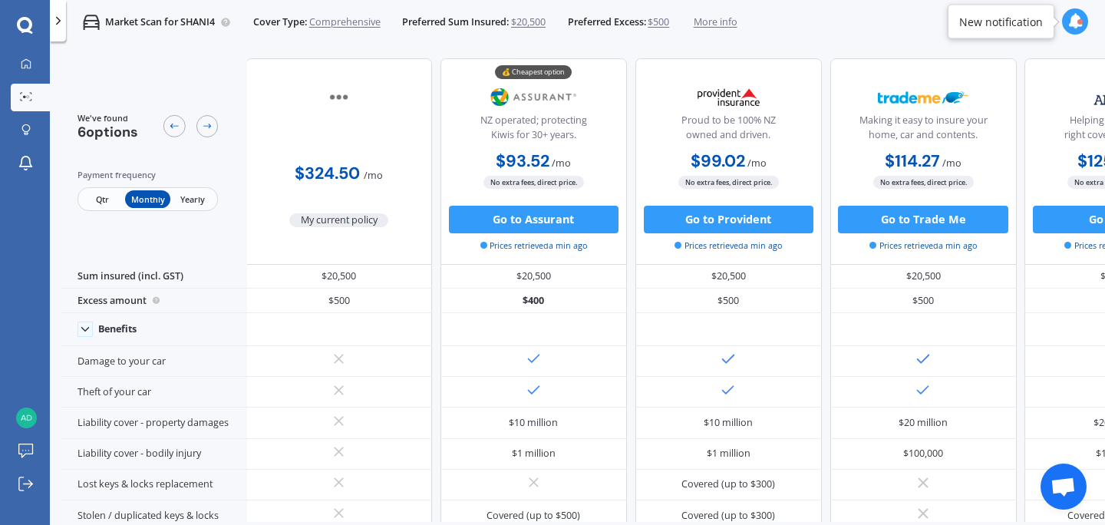
click at [195, 195] on span "Yearly" at bounding box center [192, 199] width 45 height 18
